Goal: Information Seeking & Learning: Learn about a topic

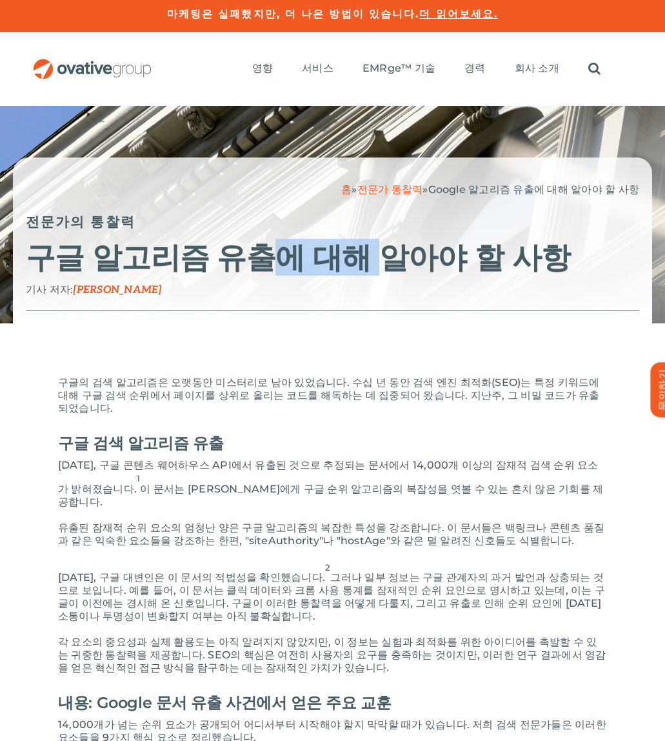
drag, startPoint x: 256, startPoint y: 250, endPoint x: 390, endPoint y: 252, distance: 133.5
click at [370, 251] on font "구글 알고리즘 유출에 대해 알아야 할 사항" at bounding box center [298, 257] width 544 height 37
drag, startPoint x: 390, startPoint y: 252, endPoint x: 379, endPoint y: 256, distance: 11.3
click at [390, 252] on font "구글 알고리즘 유출에 대해 알아야 할 사항" at bounding box center [298, 257] width 544 height 37
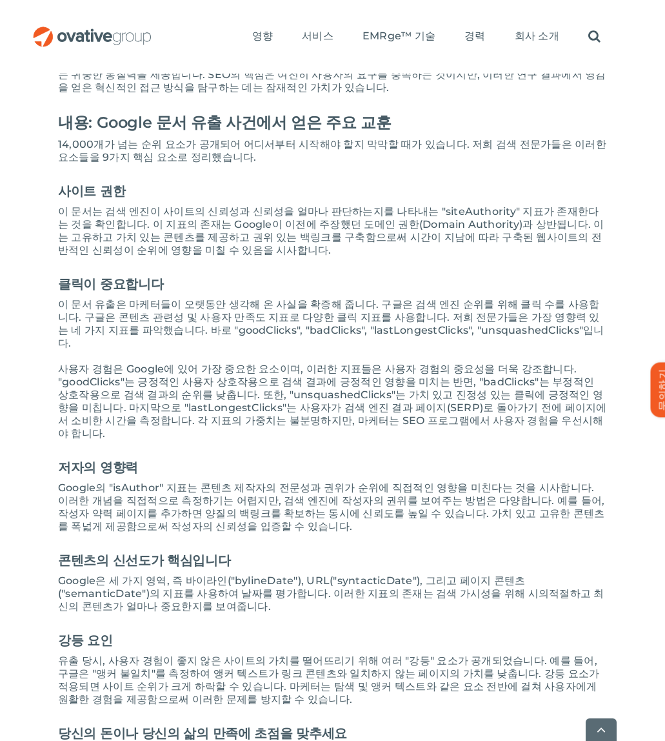
scroll to position [581, 0]
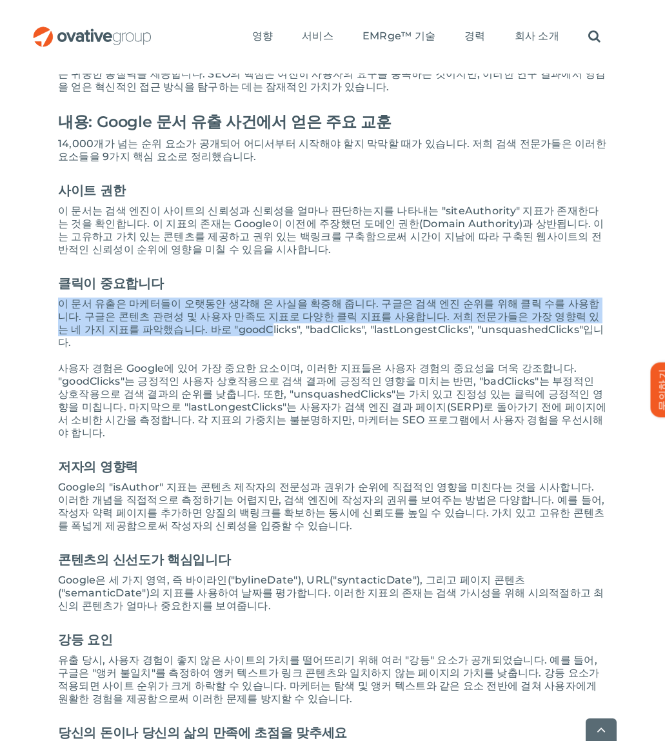
drag, startPoint x: 67, startPoint y: 281, endPoint x: 215, endPoint y: 315, distance: 151.8
click at [208, 313] on div "구글의 검색 알고리즘은 오랫동안 미스터리로 남아 있었습니다. 수십 년 동안 검색 엔진 최적화(SEO)는 특정 키워드에 대해 구글 검색 순위에서…" at bounding box center [332, 618] width 601 height 1718
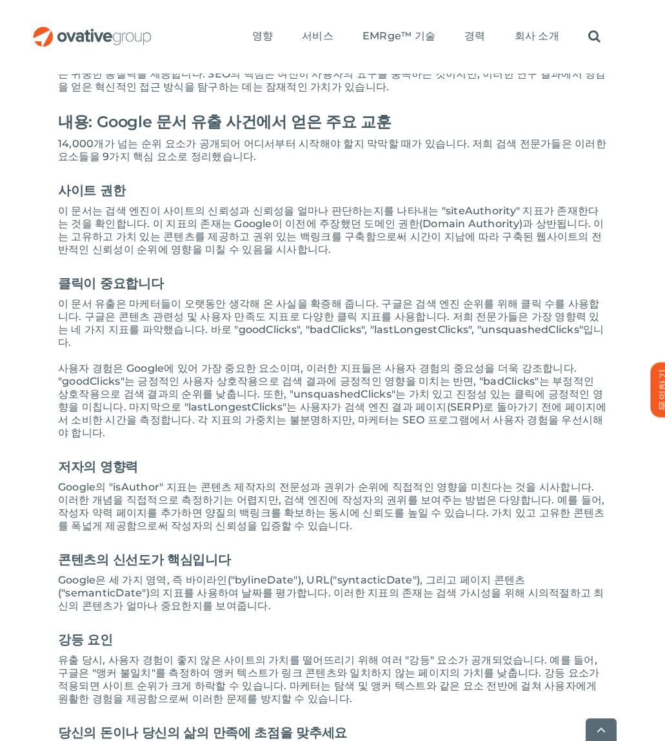
click at [215, 315] on div "구글의 검색 알고리즘은 오랫동안 미스터리로 남아 있었습니다. 수십 년 동안 검색 엔진 최적화(SEO)는 특정 키워드에 대해 구글 검색 순위에서…" at bounding box center [332, 618] width 549 height 1645
drag, startPoint x: 288, startPoint y: 306, endPoint x: 325, endPoint y: 308, distance: 36.8
click at [324, 308] on font "이 문서 유출은 마케터들이 오랫동안 생각해 온 사실을 확증해 줍니다. 구글은 검색 엔진 순위를 위해 클릭 수를 사용합니다. 구글은 콘텐츠 관련…" at bounding box center [331, 322] width 546 height 51
click at [326, 308] on font "이 문서 유출은 마케터들이 오랫동안 생각해 온 사실을 확증해 줍니다. 구글은 검색 엔진 순위를 위해 클릭 수를 사용합니다. 구글은 콘텐츠 관련…" at bounding box center [331, 322] width 546 height 51
drag, startPoint x: 284, startPoint y: 306, endPoint x: 371, endPoint y: 306, distance: 87.1
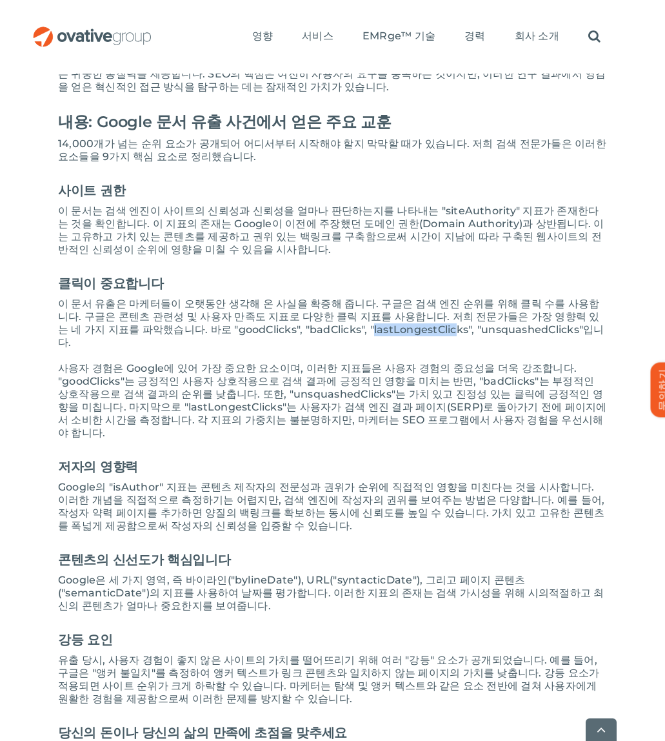
click at [371, 306] on font "이 문서 유출은 마케터들이 오랫동안 생각해 온 사실을 확증해 줍니다. 구글은 검색 엔진 순위를 위해 클릭 수를 사용합니다. 구글은 콘텐츠 관련…" at bounding box center [331, 322] width 546 height 51
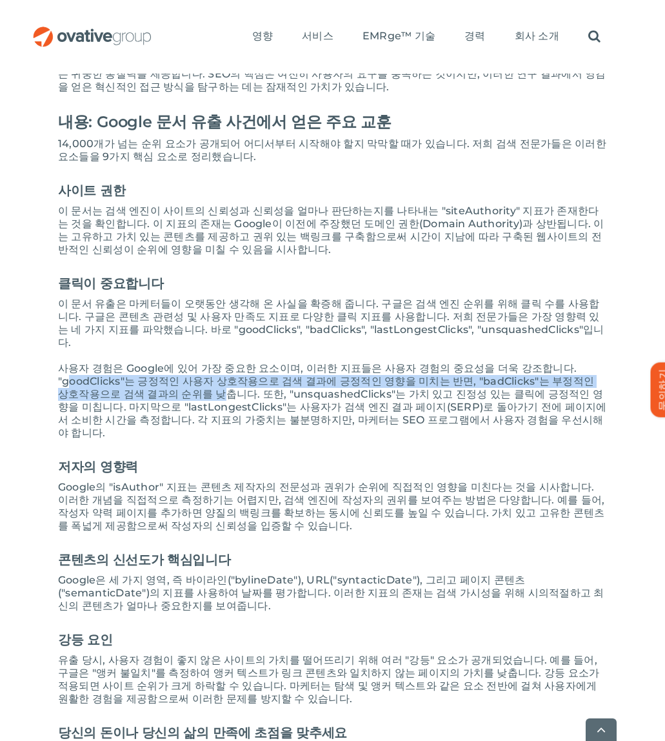
drag, startPoint x: 67, startPoint y: 338, endPoint x: 167, endPoint y: 358, distance: 102.0
click at [171, 362] on font "사용자 경험은 Google에 있어 가장 중요한 요소이며, 이러한 지표들은 사용자 경험의 중요성을 더욱 강조합니다. "goodClicks"는 긍…" at bounding box center [332, 400] width 549 height 77
drag, startPoint x: 167, startPoint y: 358, endPoint x: 152, endPoint y: 359, distance: 15.5
click at [166, 362] on font "사용자 경험은 Google에 있어 가장 중요한 요소이며, 이러한 지표들은 사용자 경험의 중요성을 더욱 강조합니다. "goodClicks"는 긍…" at bounding box center [332, 400] width 549 height 77
click at [76, 362] on font "사용자 경험은 Google에 있어 가장 중요한 요소이며, 이러한 지표들은 사용자 경험의 중요성을 더욱 강조합니다. "goodClicks"는 긍…" at bounding box center [332, 400] width 549 height 77
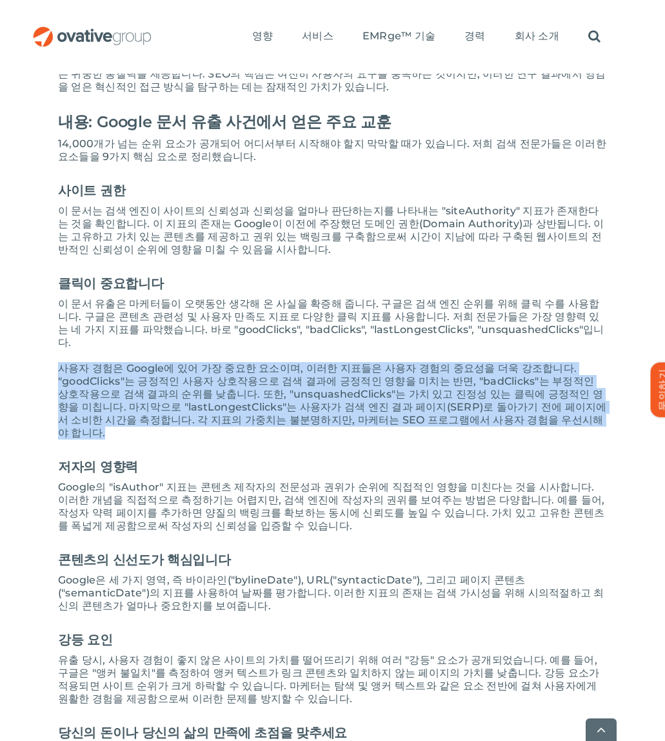
drag, startPoint x: 53, startPoint y: 334, endPoint x: 547, endPoint y: 381, distance: 496.3
click at [545, 381] on div "구글의 검색 알고리즘은 오랫동안 미스터리로 남아 있었습니다. 수십 년 동안 검색 엔진 최적화(SEO)는 특정 키워드에 대해 구글 검색 순위에서…" at bounding box center [332, 618] width 601 height 1718
click at [547, 380] on p "사용자 경험은 Google에 있어 가장 중요한 요소이며, 이러한 지표들은 사용자 경험의 중요성을 더욱 강조합니다. "goodClicks"는 긍…" at bounding box center [332, 400] width 549 height 77
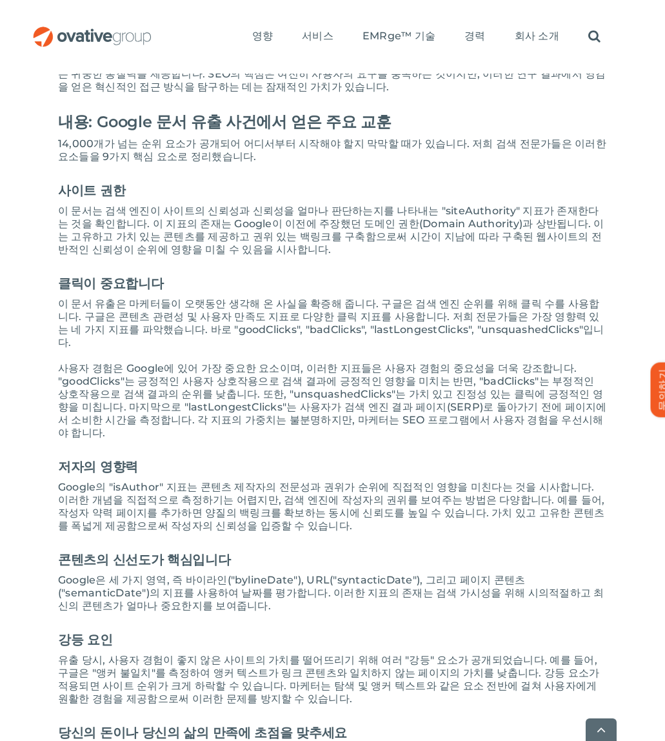
drag, startPoint x: 96, startPoint y: 439, endPoint x: 84, endPoint y: 444, distance: 12.5
click at [96, 481] on font "Google의 "isAuthor" 지표는 콘텐츠 제작자의 전문성과 권위가 순위에 직접적인 영향을 미친다는 것을 시사합니다. 이러한 개념을 직접…" at bounding box center [331, 506] width 546 height 51
drag, startPoint x: 83, startPoint y: 438, endPoint x: 204, endPoint y: 439, distance: 121.9
click at [197, 481] on font "Google의 "isAuthor" 지표는 콘텐츠 제작자의 전문성과 권위가 순위에 직접적인 영향을 미친다는 것을 시사합니다. 이러한 개념을 직접…" at bounding box center [331, 506] width 546 height 51
click at [206, 481] on font "Google의 "isAuthor" 지표는 콘텐츠 제작자의 전문성과 권위가 순위에 직접적인 영향을 미친다는 것을 시사합니다. 이러한 개념을 직접…" at bounding box center [331, 506] width 546 height 51
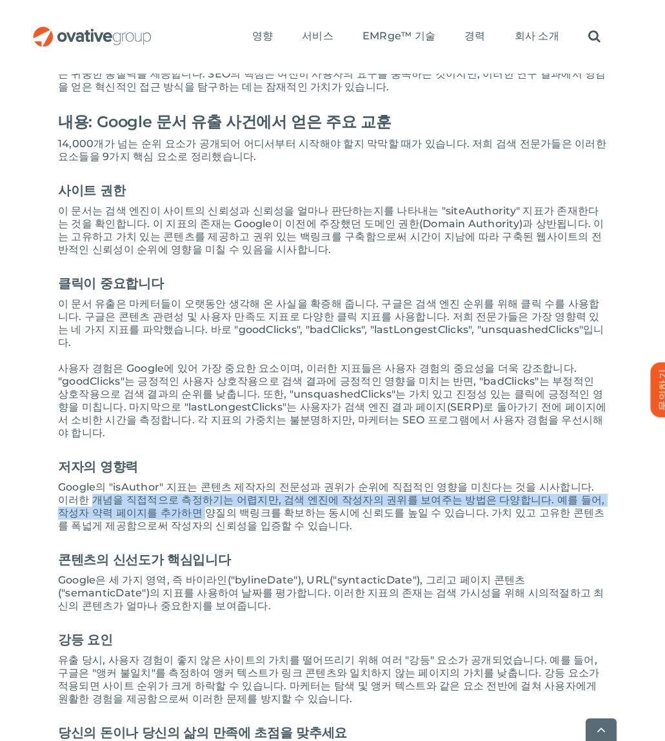
drag, startPoint x: 63, startPoint y: 446, endPoint x: 155, endPoint y: 464, distance: 94.6
click at [154, 481] on font "Google의 "isAuthor" 지표는 콘텐츠 제작자의 전문성과 권위가 순위에 직접적인 영향을 미친다는 것을 시사합니다. 이러한 개념을 직접…" at bounding box center [331, 506] width 546 height 51
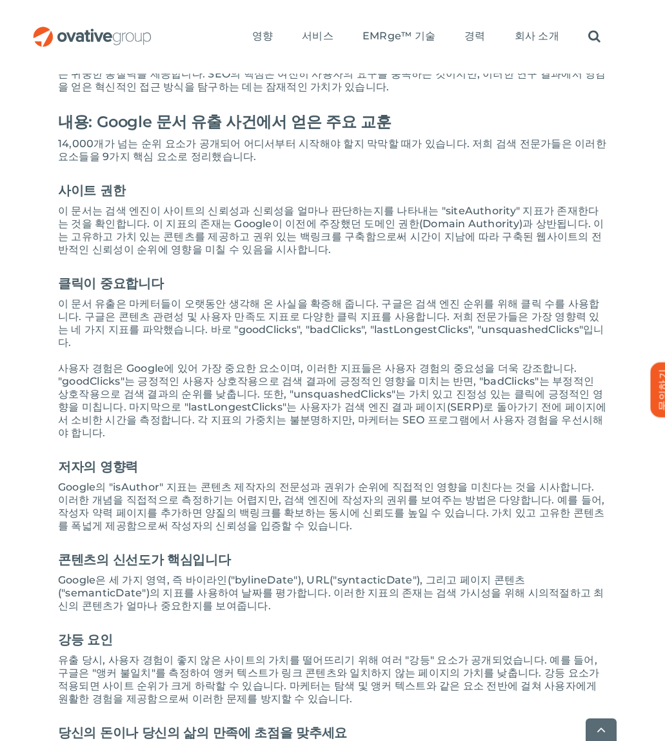
click at [159, 481] on font "Google의 "isAuthor" 지표는 콘텐츠 제작자의 전문성과 권위가 순위에 직접적인 영향을 미친다는 것을 시사합니다. 이러한 개념을 직접…" at bounding box center [331, 506] width 546 height 51
drag, startPoint x: 234, startPoint y: 477, endPoint x: 175, endPoint y: 468, distance: 59.3
click at [175, 481] on p "Google의 "isAuthor" 지표는 콘텐츠 제작자의 전문성과 권위가 순위에 직접적인 영향을 미친다는 것을 시사합니다. 이러한 개념을 직접…" at bounding box center [332, 507] width 549 height 52
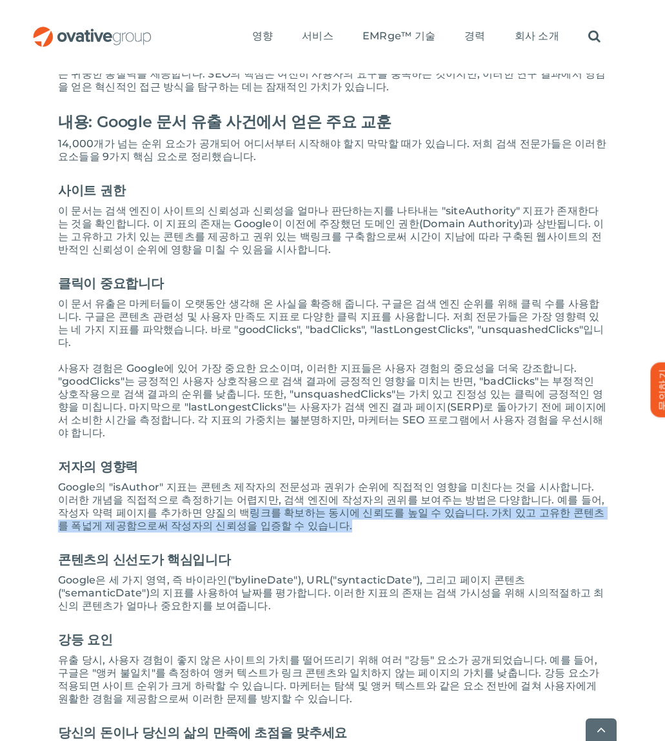
click at [174, 481] on font "Google의 "isAuthor" 지표는 콘텐츠 제작자의 전문성과 권위가 순위에 직접적인 영향을 미친다는 것을 시사합니다. 이러한 개념을 직접…" at bounding box center [331, 506] width 546 height 51
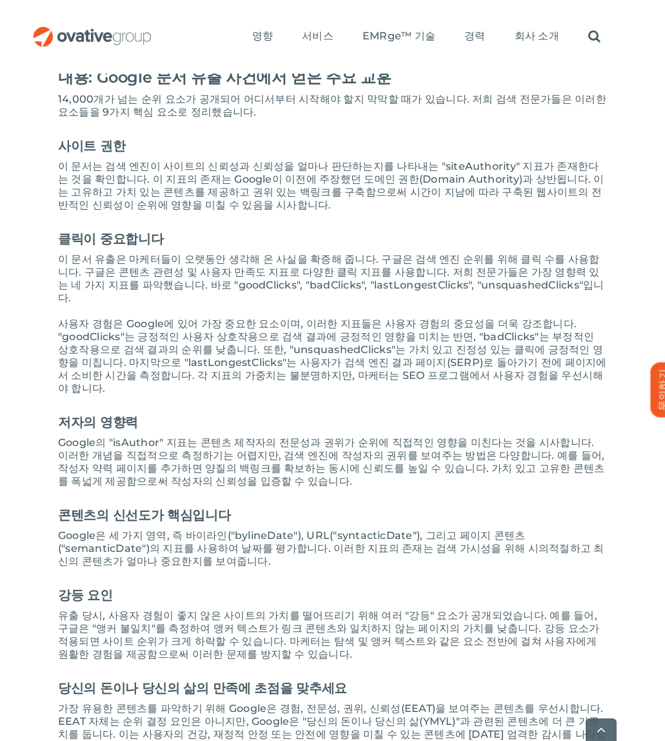
scroll to position [645, 0]
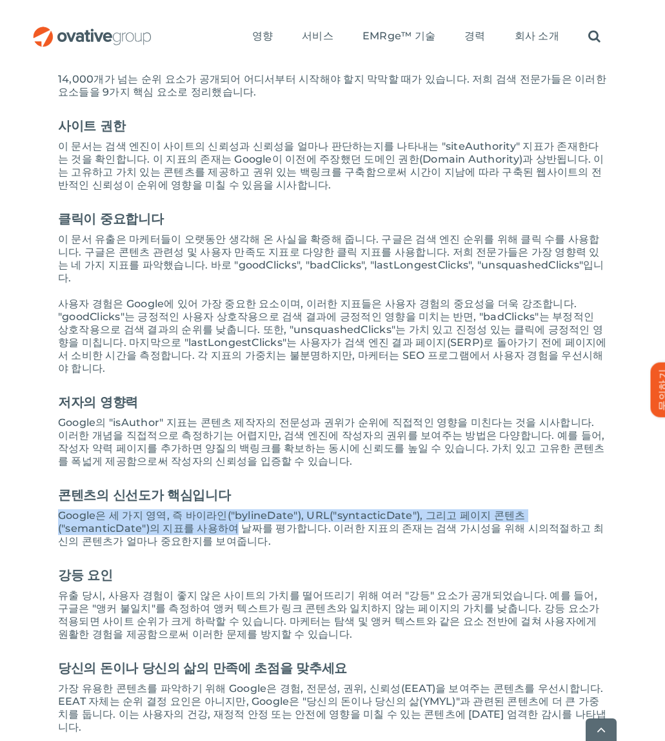
drag, startPoint x: 94, startPoint y: 468, endPoint x: 157, endPoint y: 475, distance: 64.3
click at [156, 509] on font "Google은 세 가지 영역, 즉 바이라인("bylineDate"), URL("syntacticDate"), 그리고 페이지 콘텐츠("seman…" at bounding box center [331, 528] width 546 height 38
click at [157, 509] on font "Google은 세 가지 영역, 즉 바이라인("bylineDate"), URL("syntacticDate"), 그리고 페이지 콘텐츠("seman…" at bounding box center [331, 528] width 546 height 38
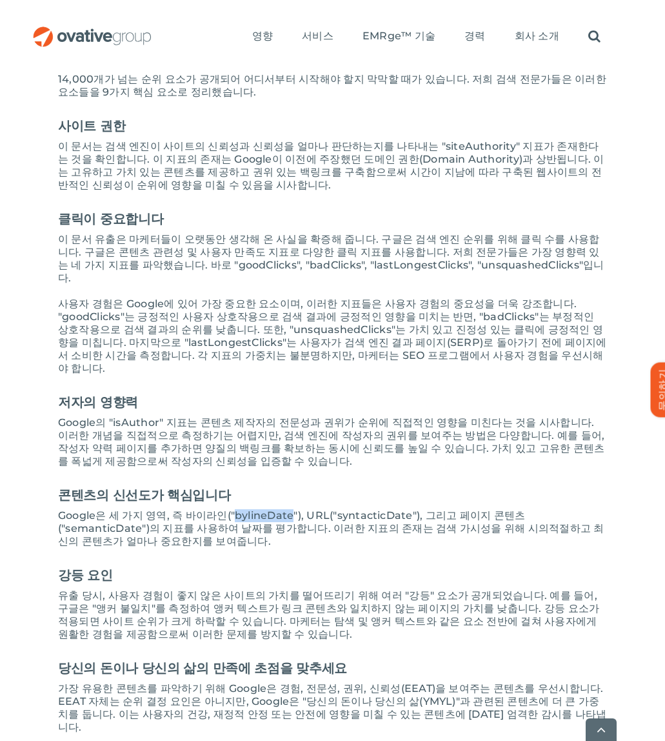
drag, startPoint x: 230, startPoint y: 462, endPoint x: 285, endPoint y: 464, distance: 54.8
click at [285, 509] on font "Google은 세 가지 영역, 즉 바이라인("bylineDate"), URL("syntacticDate"), 그리고 페이지 콘텐츠("seman…" at bounding box center [331, 528] width 546 height 38
drag, startPoint x: 335, startPoint y: 465, endPoint x: 370, endPoint y: 465, distance: 34.2
click at [369, 509] on font "Google은 세 가지 영역, 즉 바이라인("bylineDate"), URL("syntacticDate"), 그리고 페이지 콘텐츠("seman…" at bounding box center [331, 528] width 546 height 38
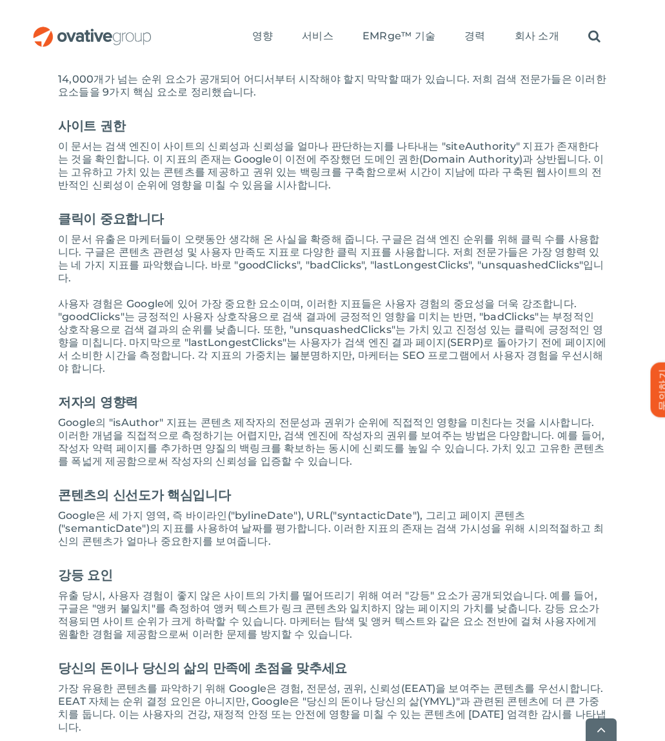
click at [371, 509] on font "Google은 세 가지 영역, 즉 바이라인("bylineDate"), URL("syntacticDate"), 그리고 페이지 콘텐츠("seman…" at bounding box center [331, 528] width 546 height 38
drag, startPoint x: 421, startPoint y: 464, endPoint x: 453, endPoint y: 464, distance: 32.9
click at [443, 509] on font "Google은 세 가지 영역, 즉 바이라인("bylineDate"), URL("syntacticDate"), 그리고 페이지 콘텐츠("seman…" at bounding box center [331, 528] width 546 height 38
click at [453, 509] on font "Google은 세 가지 영역, 즉 바이라인("bylineDate"), URL("syntacticDate"), 그리고 페이지 콘텐츠("seman…" at bounding box center [331, 528] width 546 height 38
drag, startPoint x: 55, startPoint y: 468, endPoint x: 169, endPoint y: 477, distance: 113.9
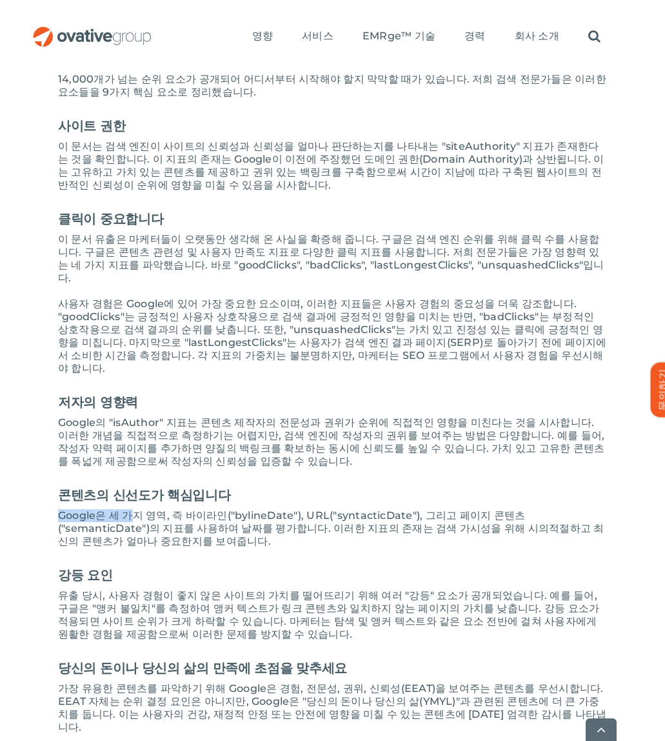
click at [157, 475] on div "구글의 검색 알고리즘은 오랫동안 미스터리로 남아 있었습니다. 수십 년 동안 검색 엔진 최적화(SEO)는 특정 키워드에 대해 구글 검색 순위에서…" at bounding box center [332, 553] width 601 height 1718
click at [169, 509] on font "Google은 세 가지 영역, 즉 바이라인("bylineDate"), URL("syntacticDate"), 그리고 페이지 콘텐츠("seman…" at bounding box center [331, 528] width 546 height 38
drag, startPoint x: 143, startPoint y: 479, endPoint x: 201, endPoint y: 479, distance: 58.1
click at [182, 509] on font "Google은 세 가지 영역, 즉 바이라인("bylineDate"), URL("syntacticDate"), 그리고 페이지 콘텐츠("seman…" at bounding box center [331, 528] width 546 height 38
click at [203, 509] on font "Google은 세 가지 영역, 즉 바이라인("bylineDate"), URL("syntacticDate"), 그리고 페이지 콘텐츠("seman…" at bounding box center [331, 528] width 546 height 38
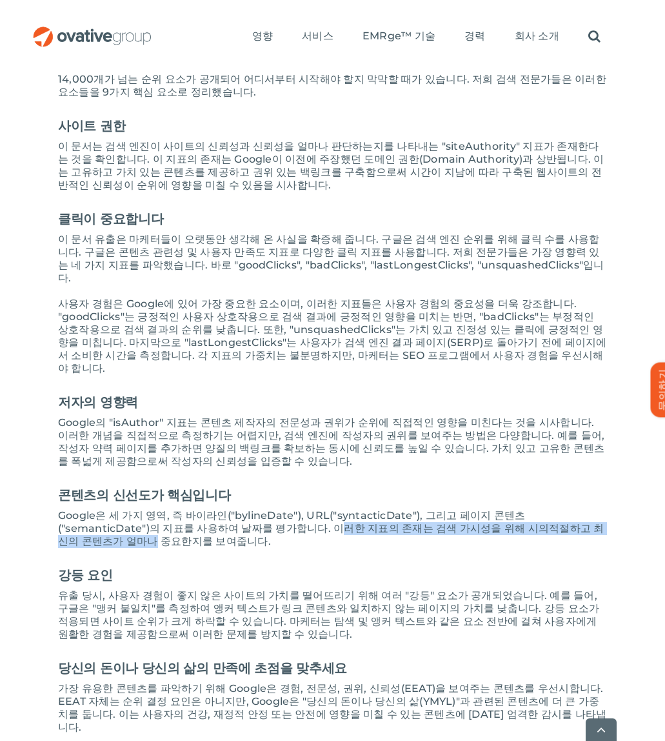
drag, startPoint x: 241, startPoint y: 477, endPoint x: 569, endPoint y: 478, distance: 328.3
click at [573, 509] on font "Google은 세 가지 영역, 즉 바이라인("bylineDate"), URL("syntacticDate"), 그리고 페이지 콘텐츠("seman…" at bounding box center [331, 528] width 546 height 38
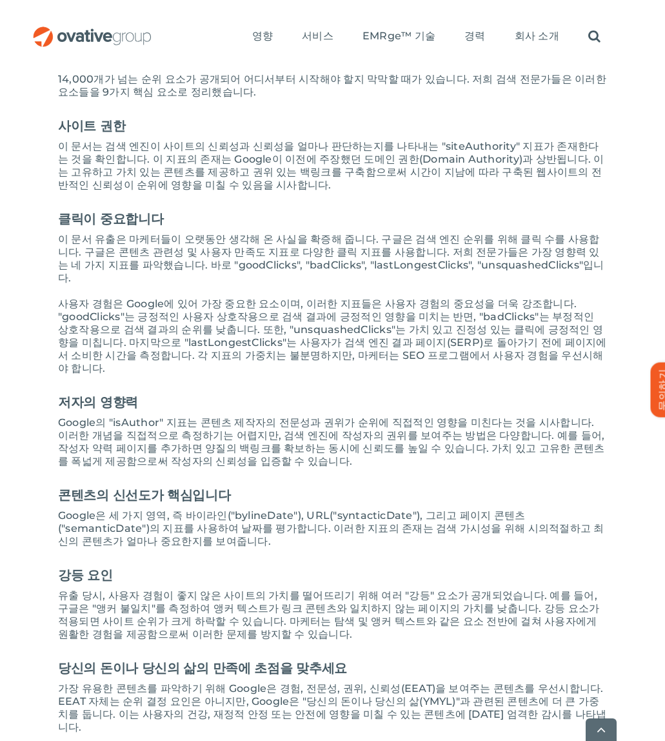
click at [130, 509] on font "Google은 세 가지 영역, 즉 바이라인("bylineDate"), URL("syntacticDate"), 그리고 페이지 콘텐츠("seman…" at bounding box center [331, 528] width 546 height 38
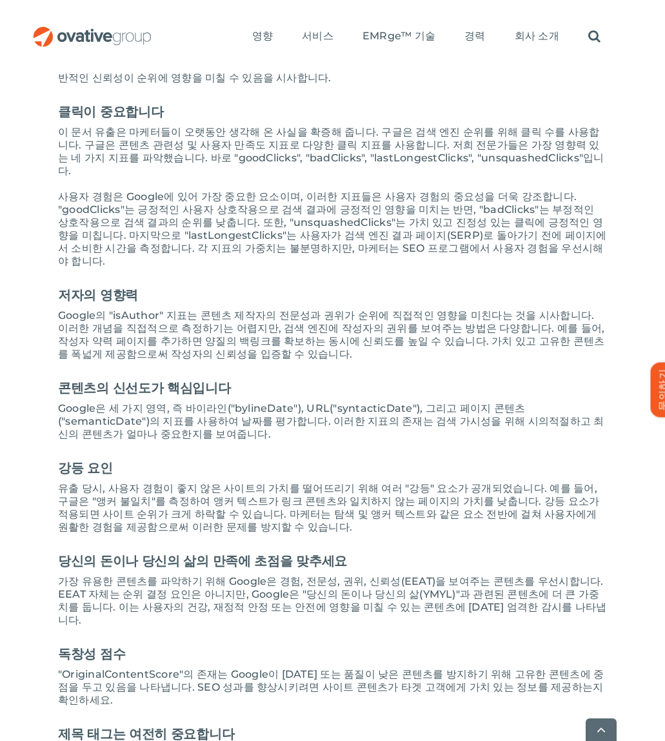
scroll to position [774, 0]
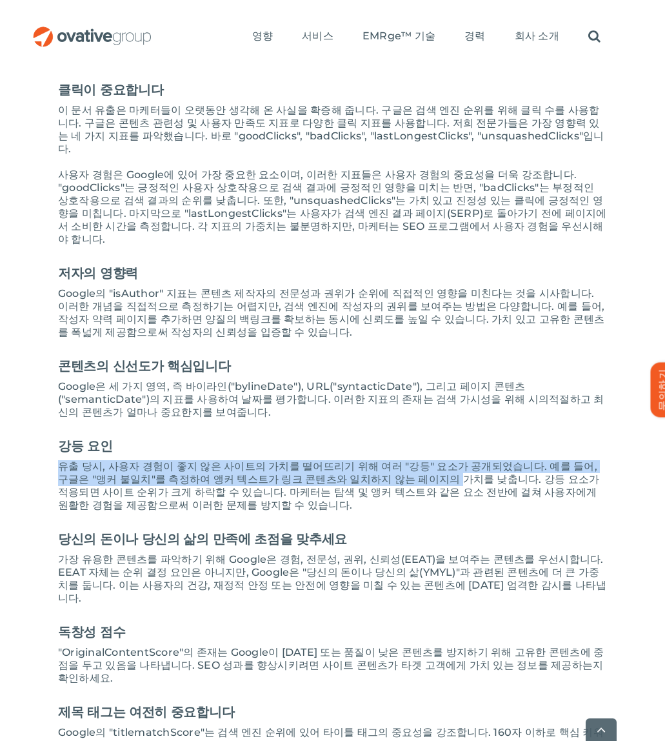
drag, startPoint x: 57, startPoint y: 417, endPoint x: 409, endPoint y: 429, distance: 352.4
click at [409, 429] on div "구글의 검색 알고리즘은 오랫동안 미스터리로 남아 있었습니다. 수십 년 동안 검색 엔진 최적화(SEO)는 특정 키워드에 대해 구글 검색 순위에서…" at bounding box center [332, 424] width 601 height 1718
click at [409, 460] on font "유출 당시, 사용자 경험이 좋지 않은 사이트의 가치를 떨어뜨리기 위해 여러 "강등" 요소가 공개되었습니다. 예를 들어, 구글은 "앵커 불일치"…" at bounding box center [328, 485] width 541 height 51
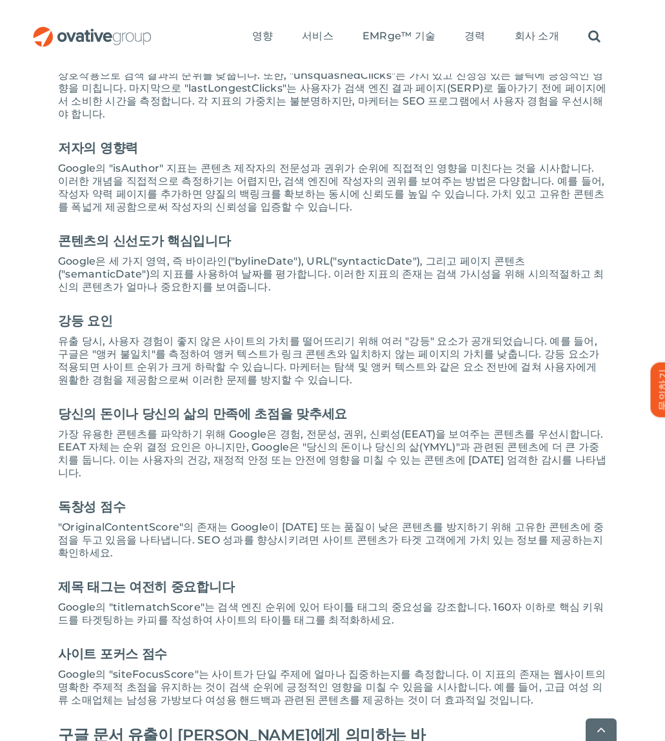
scroll to position [903, 0]
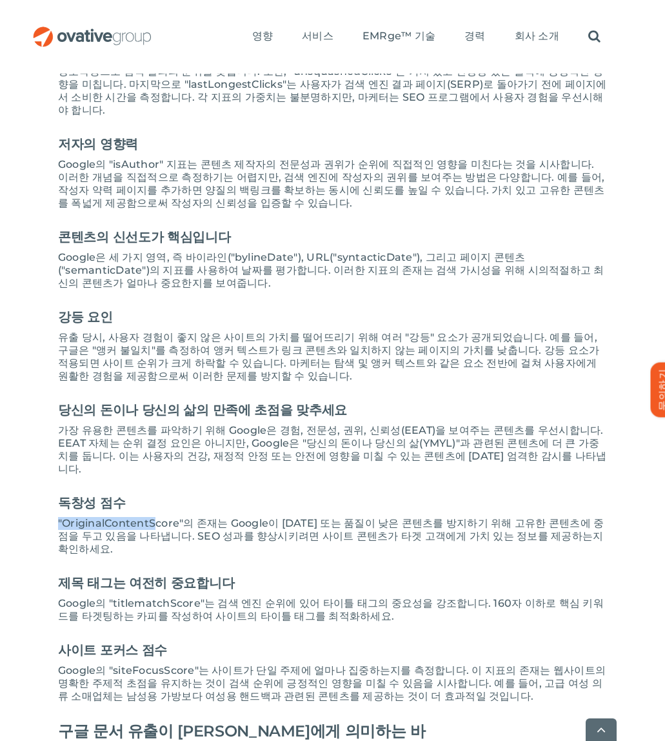
drag, startPoint x: 60, startPoint y: 461, endPoint x: 157, endPoint y: 459, distance: 96.8
click at [157, 517] on font ""OriginalContentScore"의 존재는 Google이 [DATE] 또는 품질이 낮은 콘텐츠를 방지하기 위해 고유한 콘텐츠에 중점을 …" at bounding box center [331, 536] width 546 height 38
drag, startPoint x: 112, startPoint y: 456, endPoint x: 163, endPoint y: 457, distance: 51.6
click at [163, 517] on font ""OriginalContentScore"의 존재는 Google이 [DATE] 또는 품질이 낮은 콘텐츠를 방지하기 위해 고유한 콘텐츠에 중점을 …" at bounding box center [331, 536] width 546 height 38
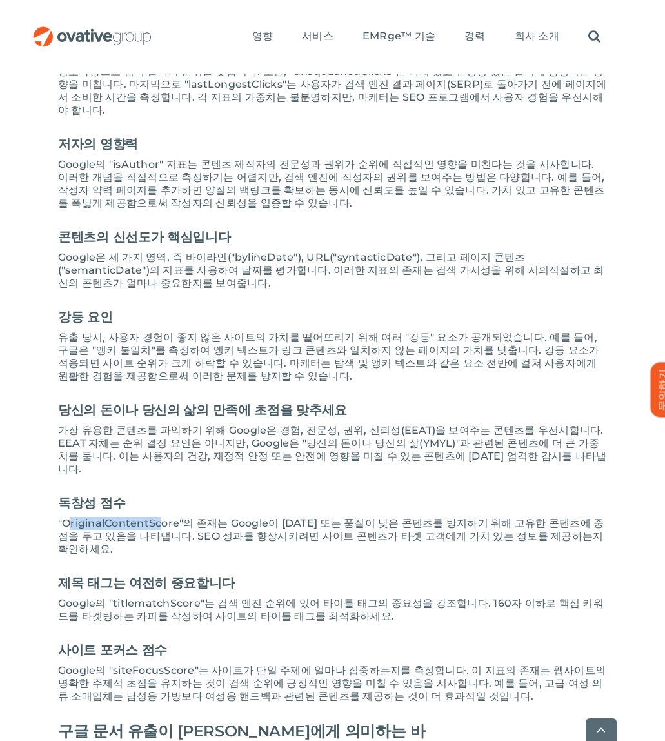
click at [163, 517] on font ""OriginalContentScore"의 존재는 Google이 [DATE] 또는 품질이 낮은 콘텐츠를 방지하기 위해 고유한 콘텐츠에 중점을 …" at bounding box center [331, 536] width 546 height 38
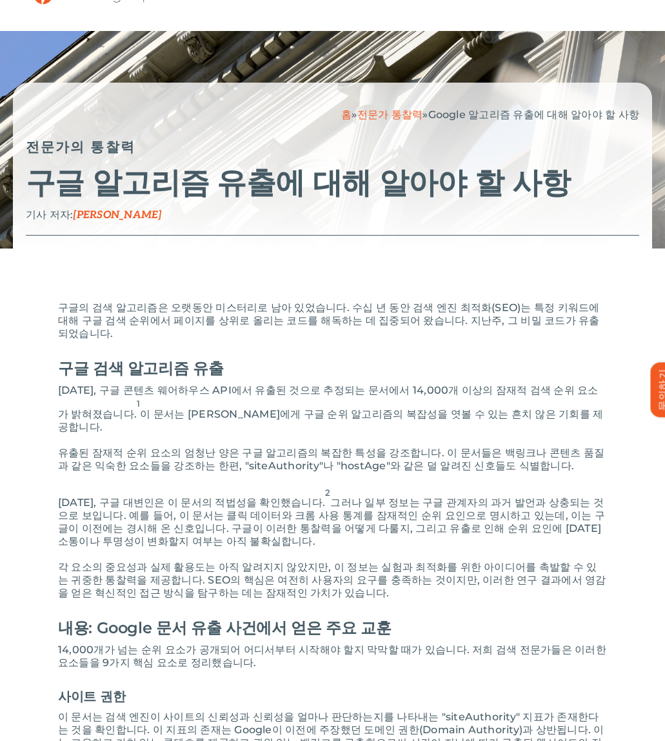
scroll to position [0, 0]
